Goal: Find specific page/section: Find specific page/section

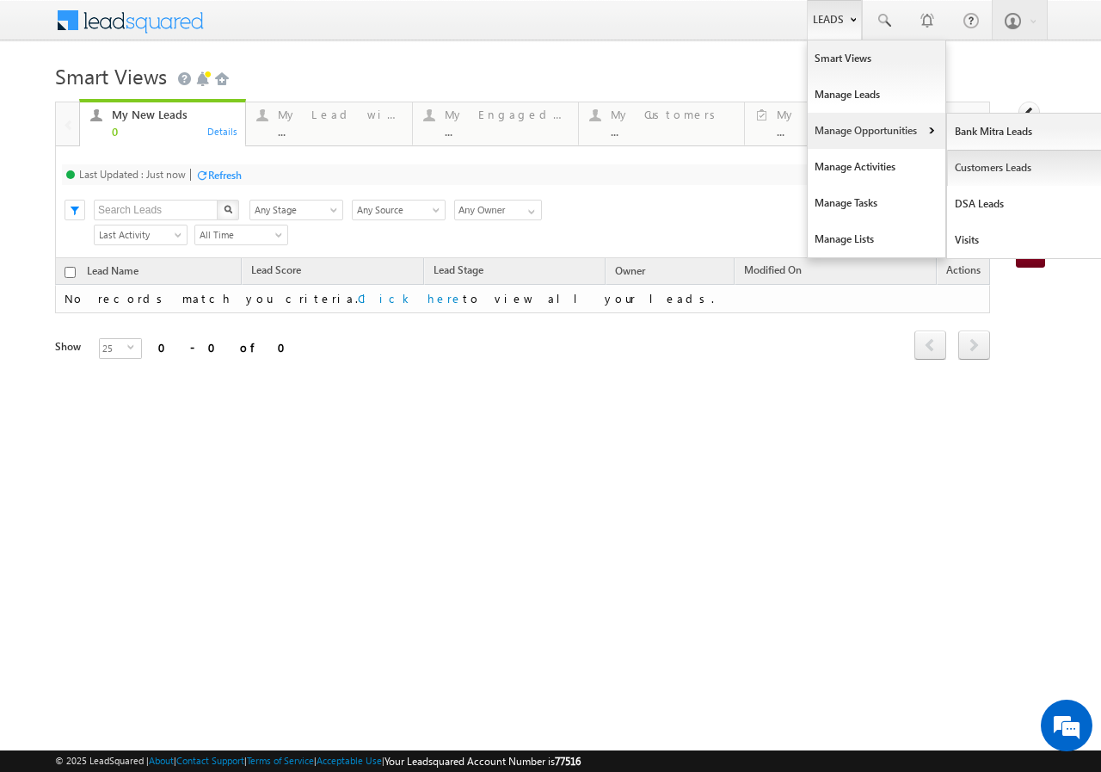
click at [992, 167] on link "Customers Leads" at bounding box center [1025, 168] width 157 height 36
